Goal: Task Accomplishment & Management: Use online tool/utility

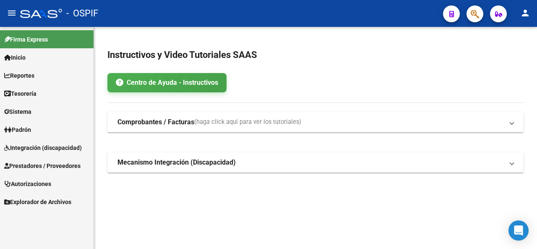
click at [65, 144] on span "Integración (discapacidad)" at bounding box center [43, 147] width 78 height 9
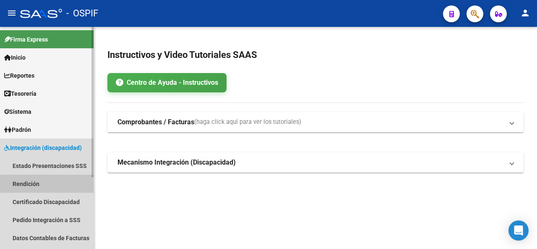
click at [23, 184] on link "Rendición" at bounding box center [46, 183] width 93 height 18
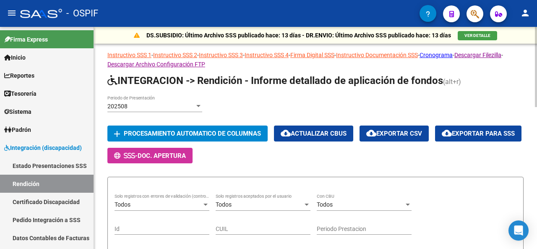
click at [163, 108] on div "202508" at bounding box center [150, 106] width 87 height 7
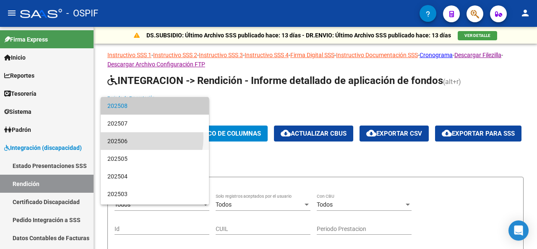
click at [130, 137] on span "202506" at bounding box center [154, 141] width 95 height 18
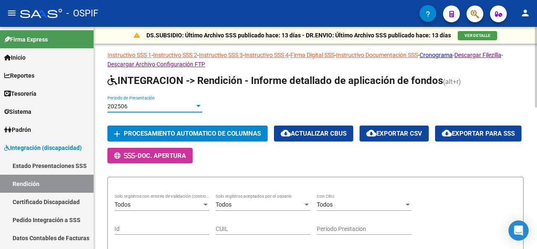
click at [154, 128] on button "add Procesamiento automatico de columnas" at bounding box center [187, 133] width 160 height 16
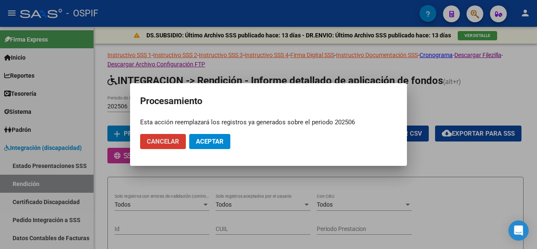
click at [206, 135] on button "Aceptar" at bounding box center [209, 141] width 41 height 15
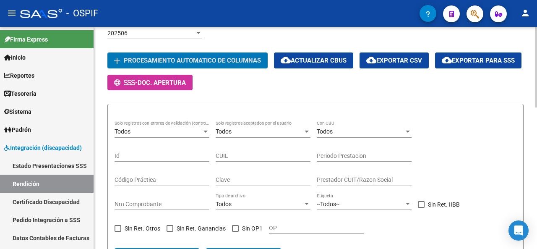
scroll to position [42, 0]
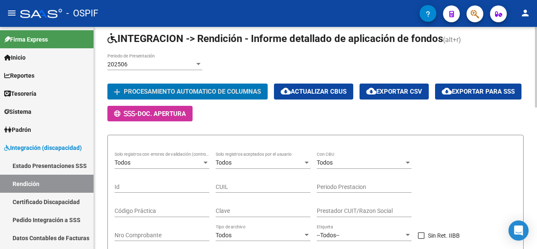
click at [251, 161] on div "Todos" at bounding box center [258, 162] width 87 height 7
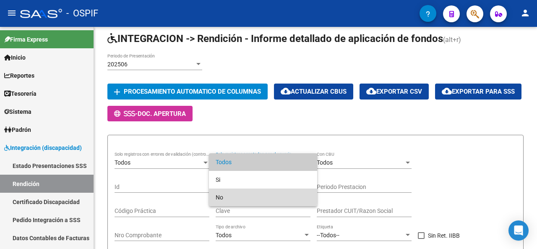
click at [239, 195] on span "No" at bounding box center [262, 197] width 95 height 18
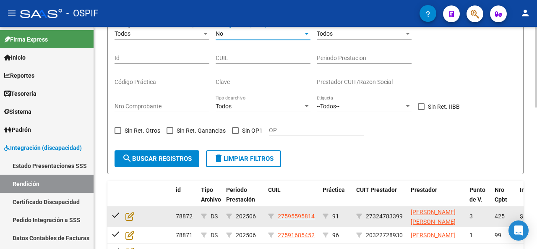
scroll to position [210, 0]
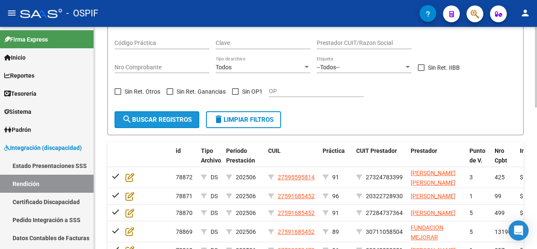
click at [173, 118] on span "search Buscar registros" at bounding box center [157, 120] width 70 height 8
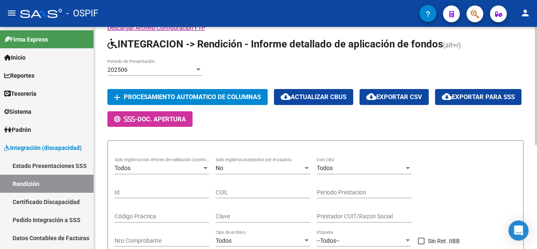
scroll to position [28, 0]
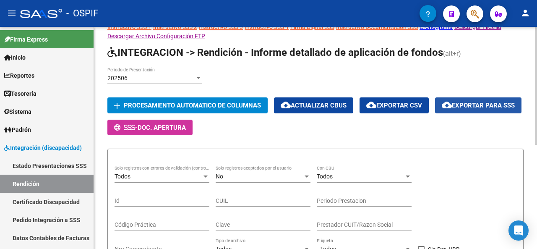
click at [441, 109] on span "cloud_download Exportar para SSS" at bounding box center [477, 105] width 73 height 8
